Goal: Use online tool/utility: Utilize a website feature to perform a specific function

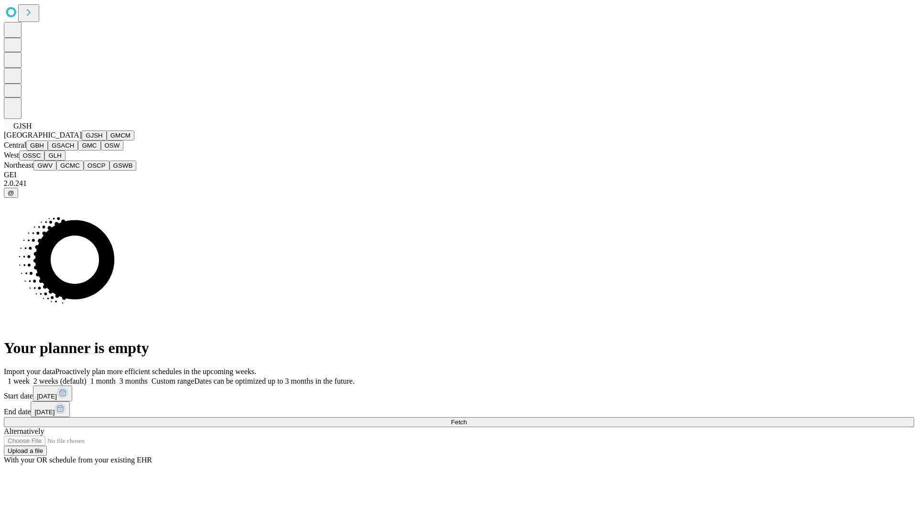
click at [82, 141] on button "GJSH" at bounding box center [94, 135] width 25 height 10
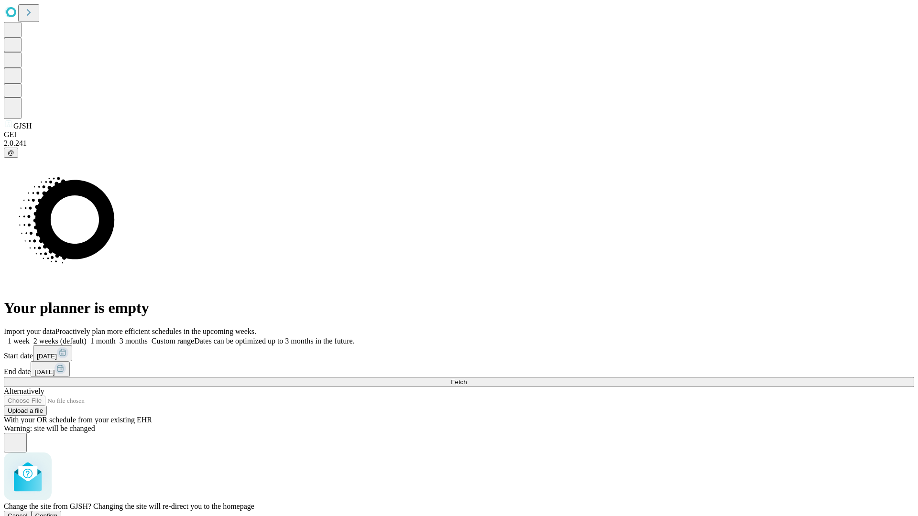
click at [58, 512] on span "Confirm" at bounding box center [46, 515] width 22 height 7
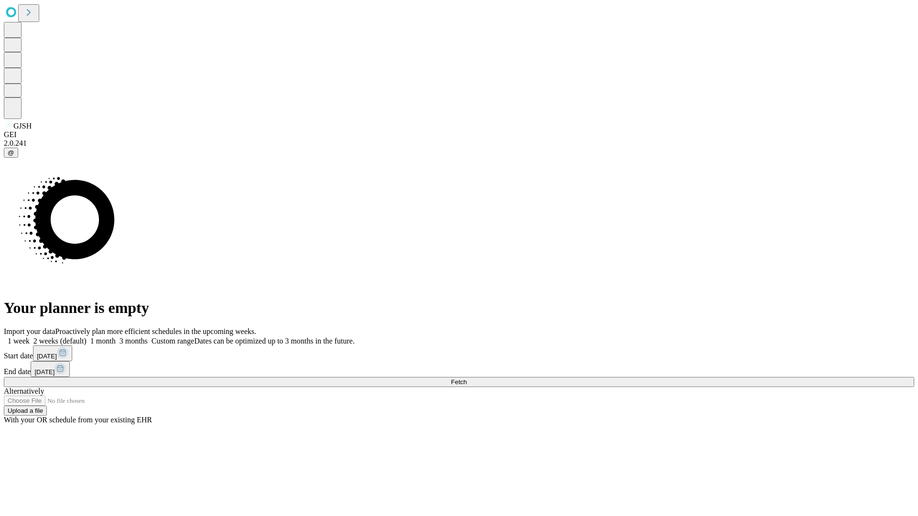
click at [87, 337] on label "2 weeks (default)" at bounding box center [58, 341] width 57 height 8
click at [467, 379] on span "Fetch" at bounding box center [459, 382] width 16 height 7
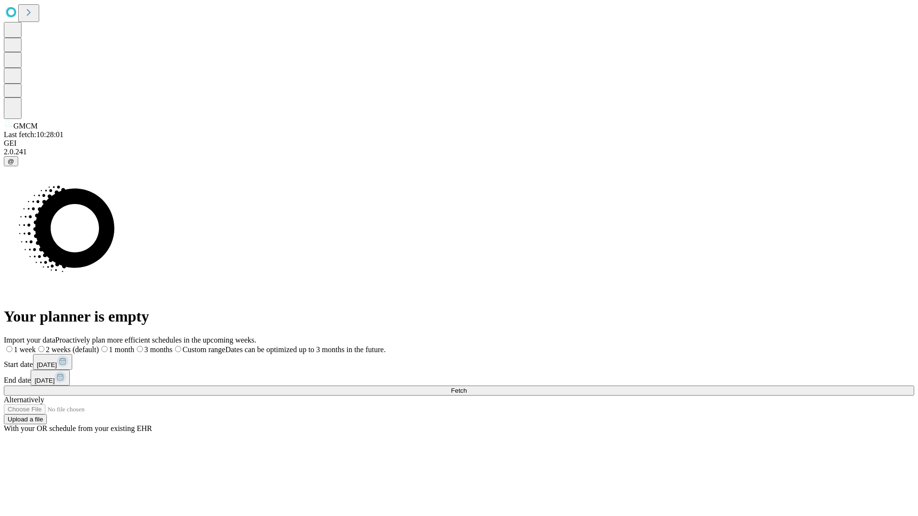
click at [467, 387] on span "Fetch" at bounding box center [459, 390] width 16 height 7
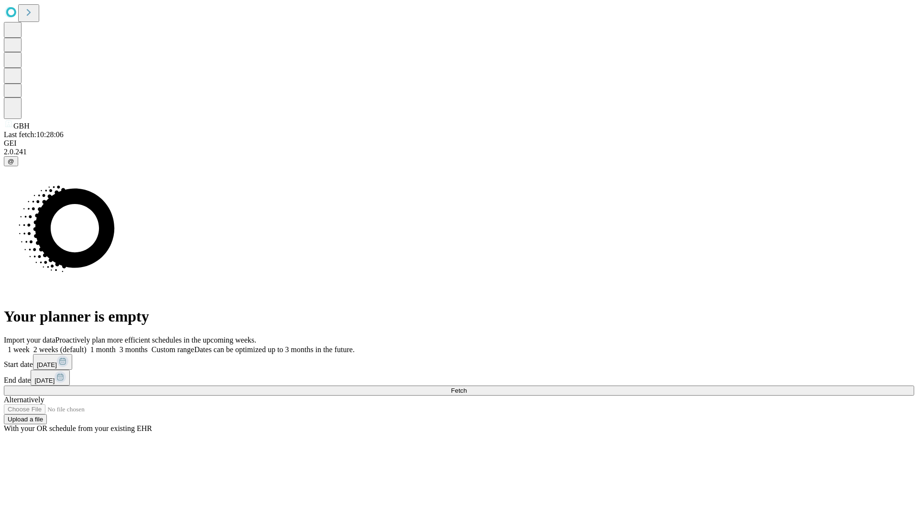
click at [87, 346] on label "2 weeks (default)" at bounding box center [58, 350] width 57 height 8
click at [467, 387] on span "Fetch" at bounding box center [459, 390] width 16 height 7
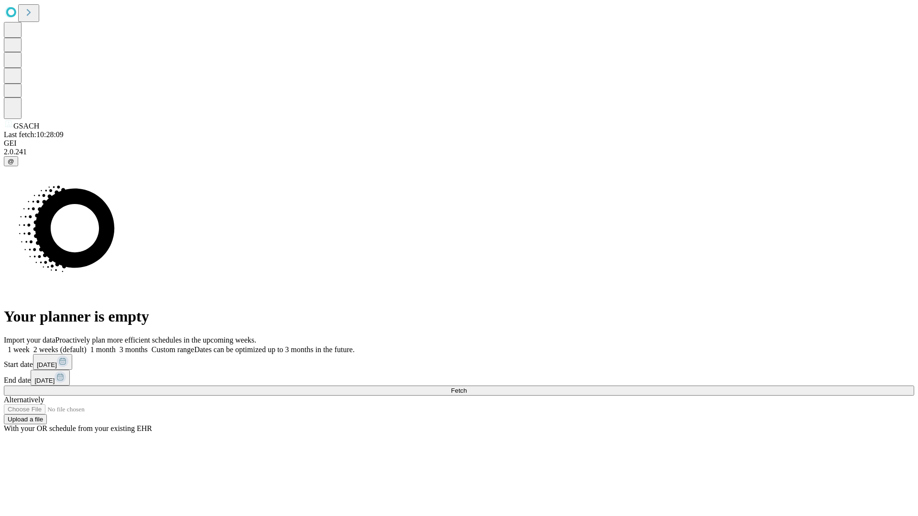
click at [87, 346] on label "2 weeks (default)" at bounding box center [58, 350] width 57 height 8
click at [467, 387] on span "Fetch" at bounding box center [459, 390] width 16 height 7
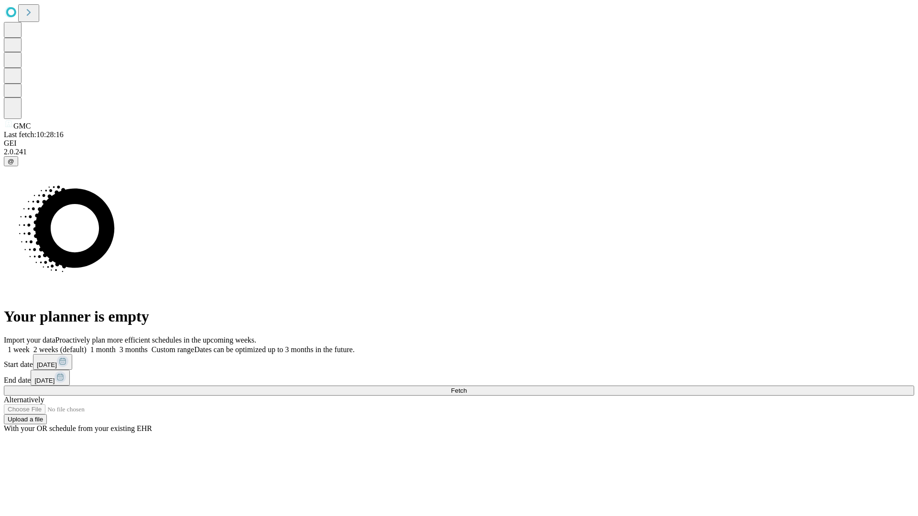
click at [87, 346] on label "2 weeks (default)" at bounding box center [58, 350] width 57 height 8
click at [467, 387] on span "Fetch" at bounding box center [459, 390] width 16 height 7
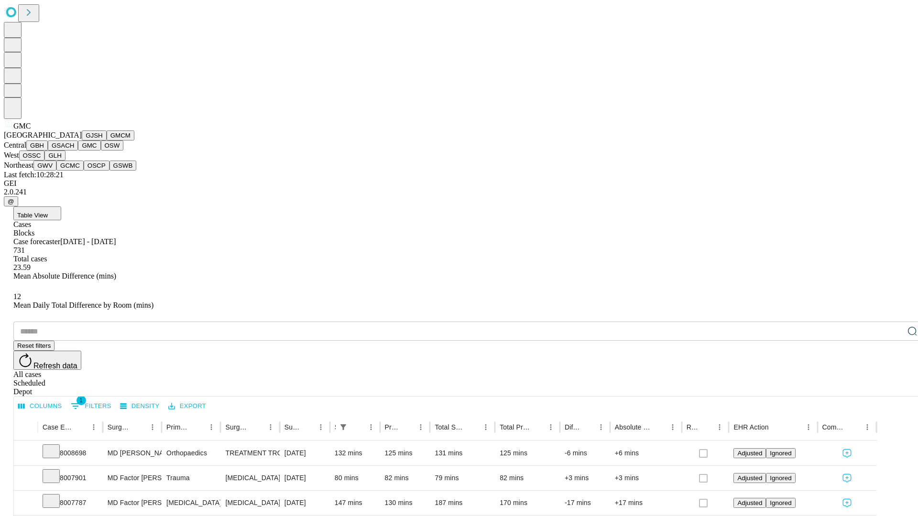
click at [101, 151] on button "OSW" at bounding box center [112, 146] width 23 height 10
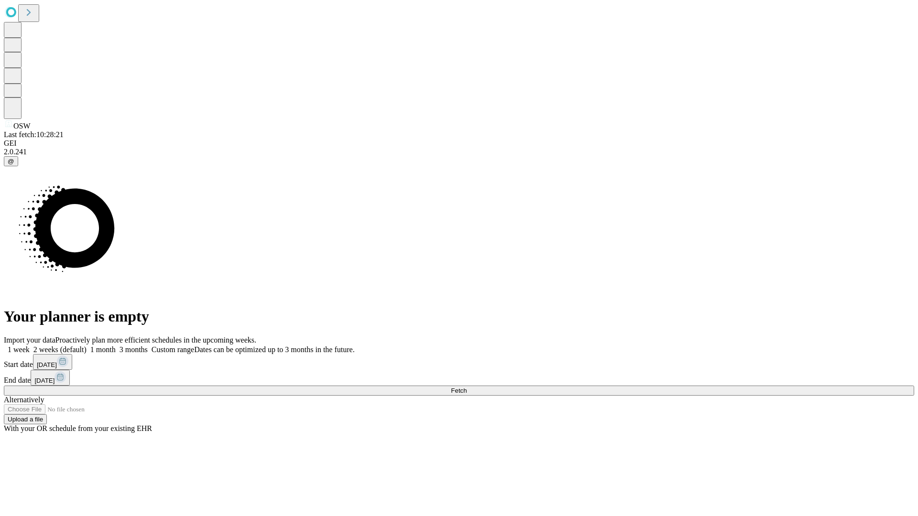
click at [87, 346] on label "2 weeks (default)" at bounding box center [58, 350] width 57 height 8
click at [467, 387] on span "Fetch" at bounding box center [459, 390] width 16 height 7
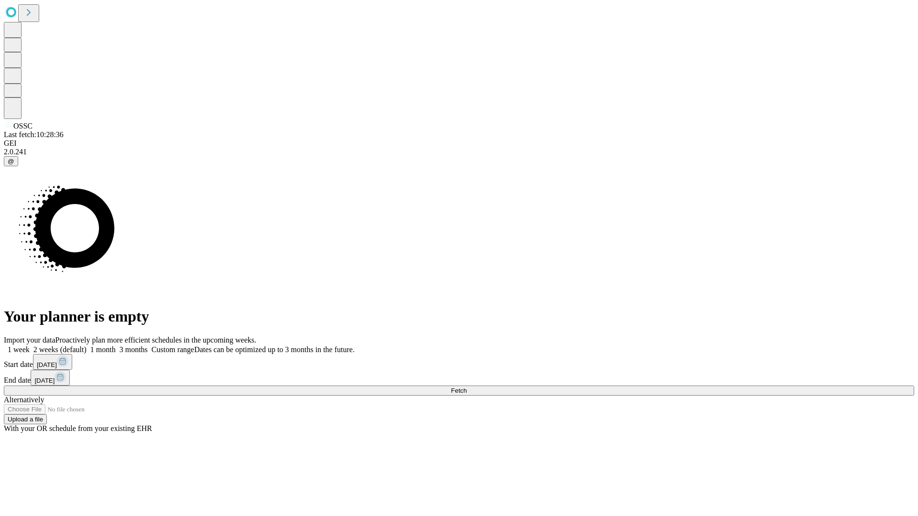
click at [467, 387] on span "Fetch" at bounding box center [459, 390] width 16 height 7
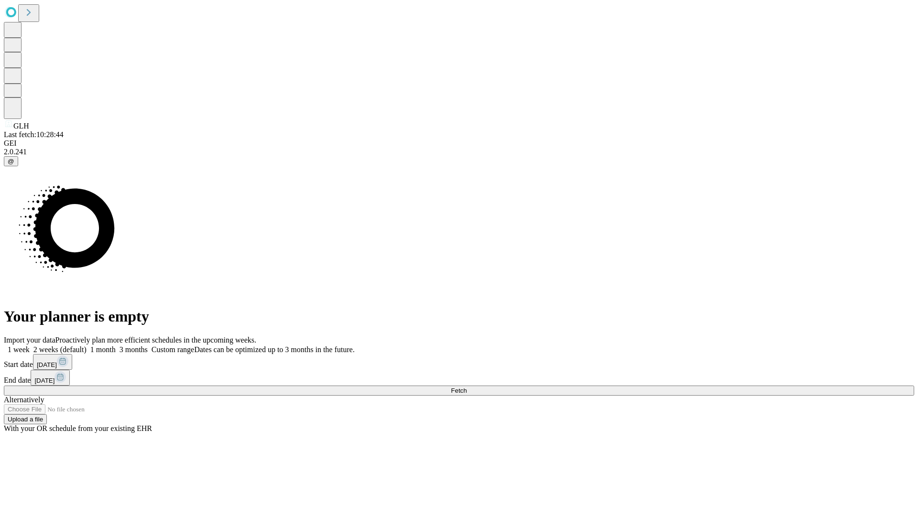
click at [87, 346] on label "2 weeks (default)" at bounding box center [58, 350] width 57 height 8
click at [467, 387] on span "Fetch" at bounding box center [459, 390] width 16 height 7
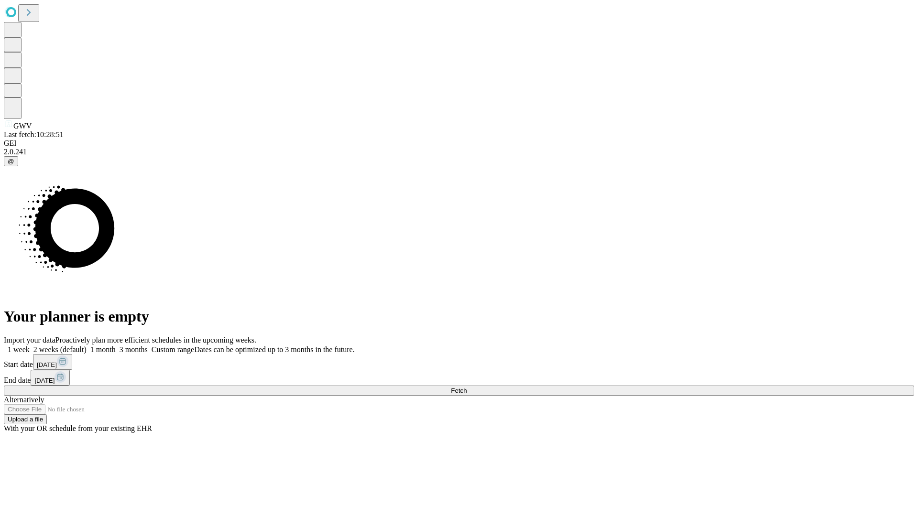
click at [87, 346] on label "2 weeks (default)" at bounding box center [58, 350] width 57 height 8
click at [467, 387] on span "Fetch" at bounding box center [459, 390] width 16 height 7
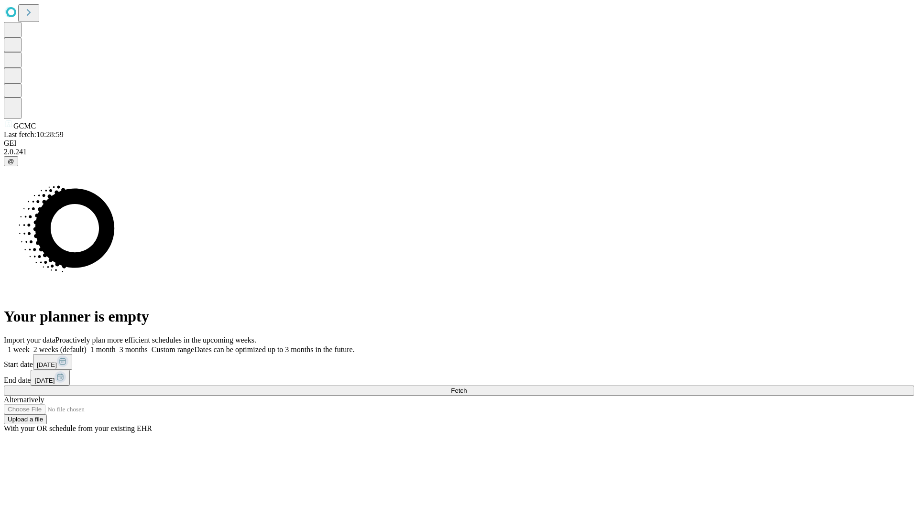
click at [87, 346] on label "2 weeks (default)" at bounding box center [58, 350] width 57 height 8
click at [467, 387] on span "Fetch" at bounding box center [459, 390] width 16 height 7
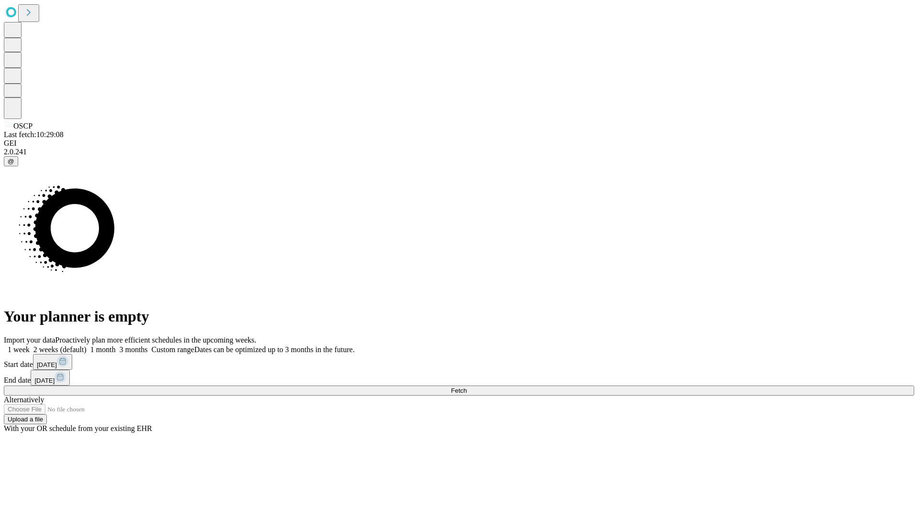
click at [467, 387] on span "Fetch" at bounding box center [459, 390] width 16 height 7
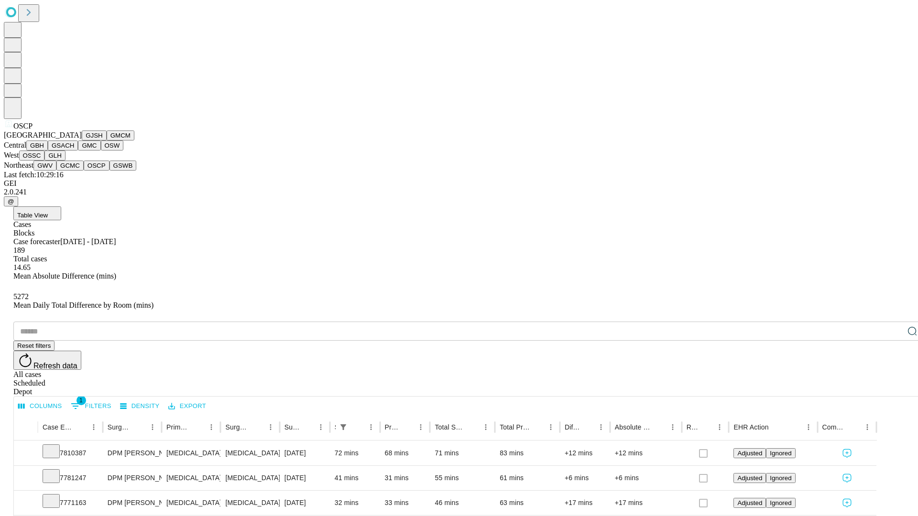
click at [109, 171] on button "GSWB" at bounding box center [122, 166] width 27 height 10
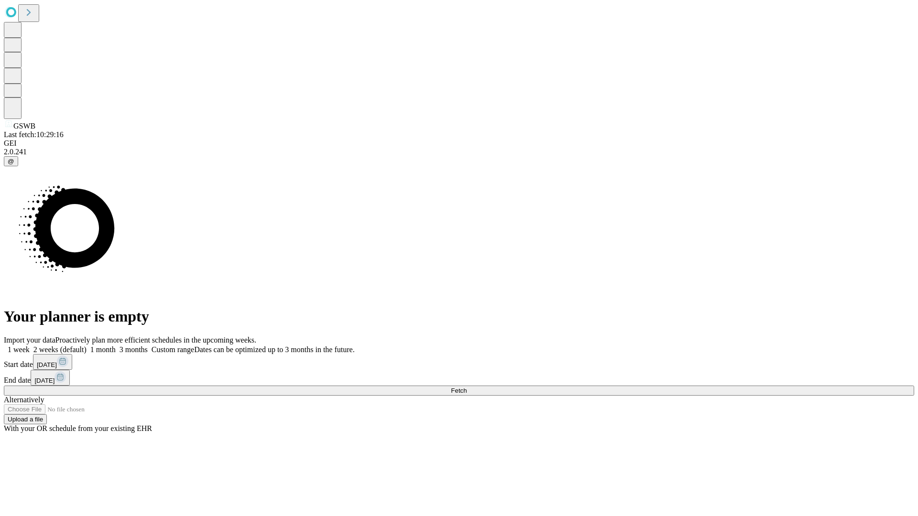
click at [467, 387] on span "Fetch" at bounding box center [459, 390] width 16 height 7
